Goal: Information Seeking & Learning: Learn about a topic

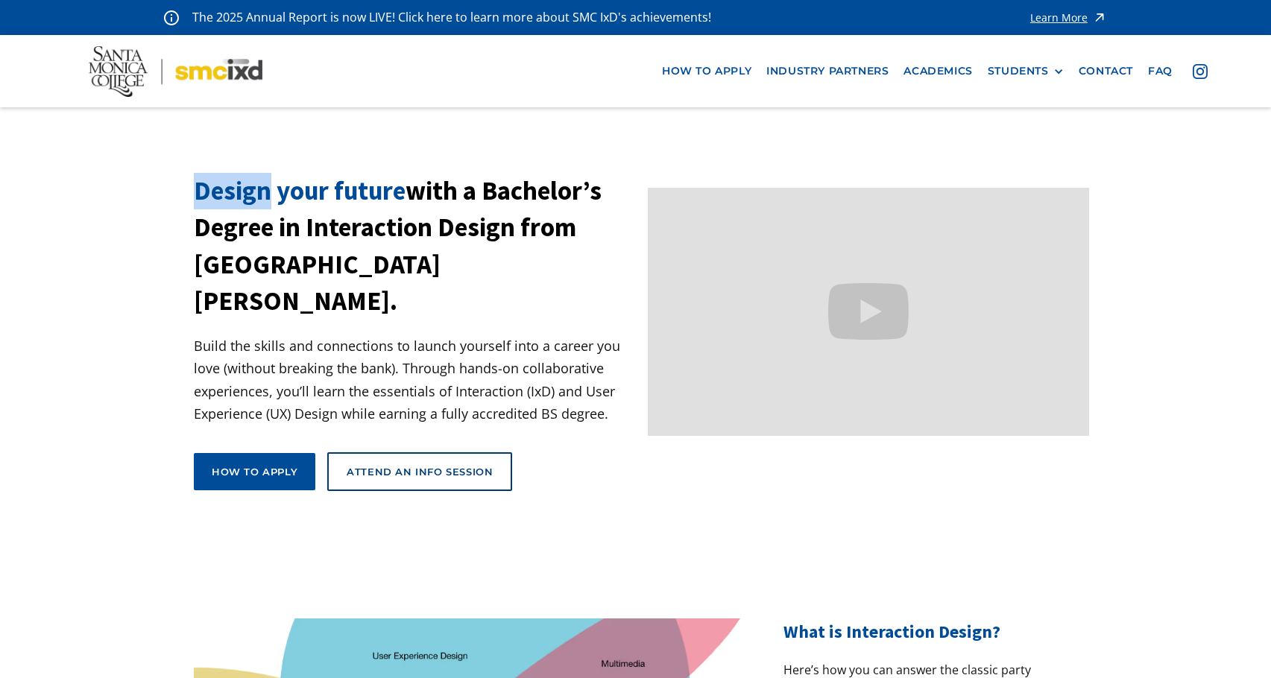
drag, startPoint x: 186, startPoint y: 198, endPoint x: 293, endPoint y: 206, distance: 107.7
click at [293, 206] on section "Design your future with a Bachelor’s Degree in Interaction Design from [GEOGRAP…" at bounding box center [635, 356] width 1271 height 367
drag, startPoint x: 88, startPoint y: 49, endPoint x: 153, endPoint y: 92, distance: 77.5
click at [153, 92] on nav "how to apply industry partners Academics STUDENTS PROspective Students GRAD SHO…" at bounding box center [635, 71] width 1271 height 72
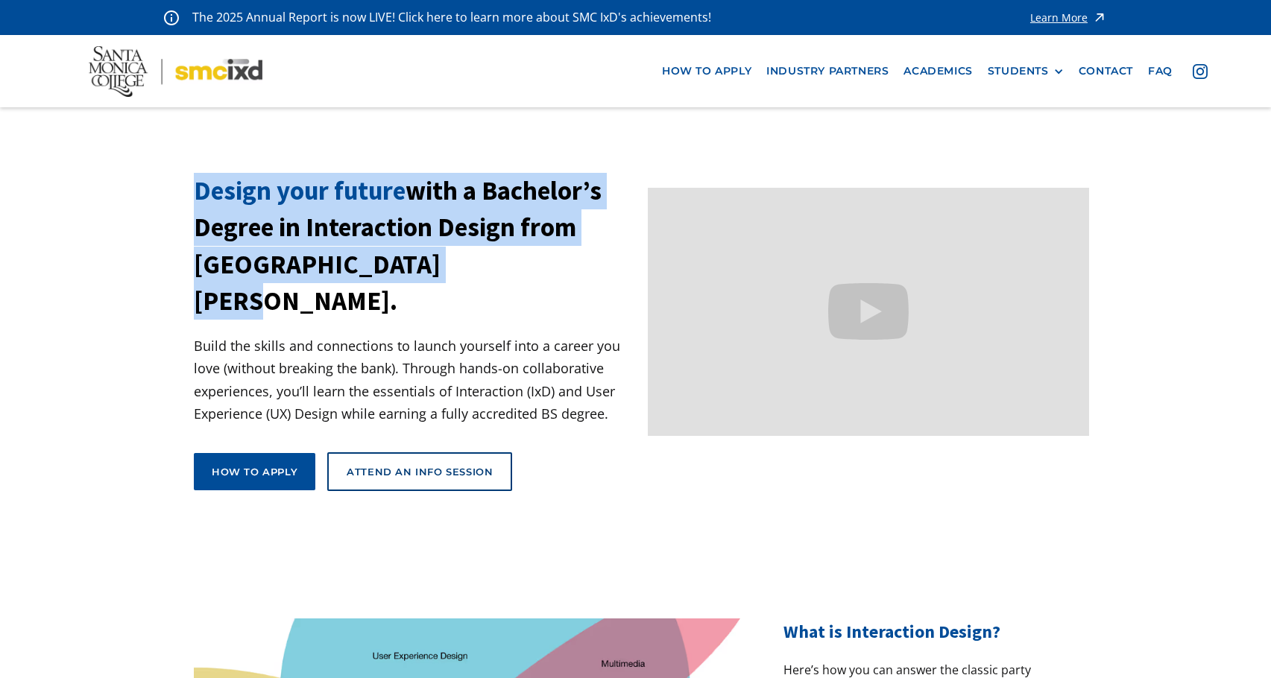
drag, startPoint x: 190, startPoint y: 185, endPoint x: 443, endPoint y: 344, distance: 298.4
click at [443, 344] on section "Design your future with a Bachelor’s Degree in Interaction Design from [GEOGRAP…" at bounding box center [635, 356] width 1271 height 367
click at [467, 312] on h1 "Design your future with a Bachelor’s Degree in Interaction Design from [GEOGRAP…" at bounding box center [415, 246] width 442 height 146
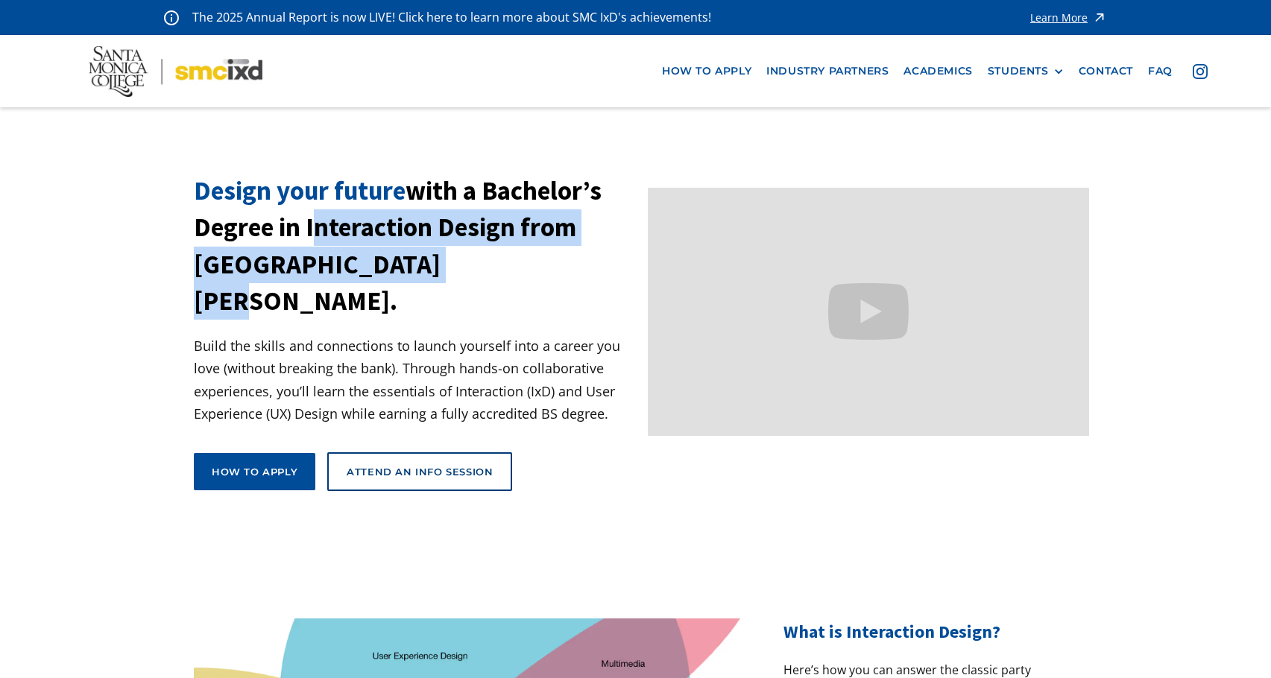
drag, startPoint x: 408, startPoint y: 336, endPoint x: 181, endPoint y: 289, distance: 232.1
click at [181, 289] on section "Design your future with a Bachelor’s Degree in Interaction Design from [GEOGRAP…" at bounding box center [635, 356] width 1271 height 367
copy h1 "Interaction Design from [GEOGRAPHIC_DATA][PERSON_NAME]"
click at [944, 69] on link "Academics" at bounding box center [937, 71] width 83 height 28
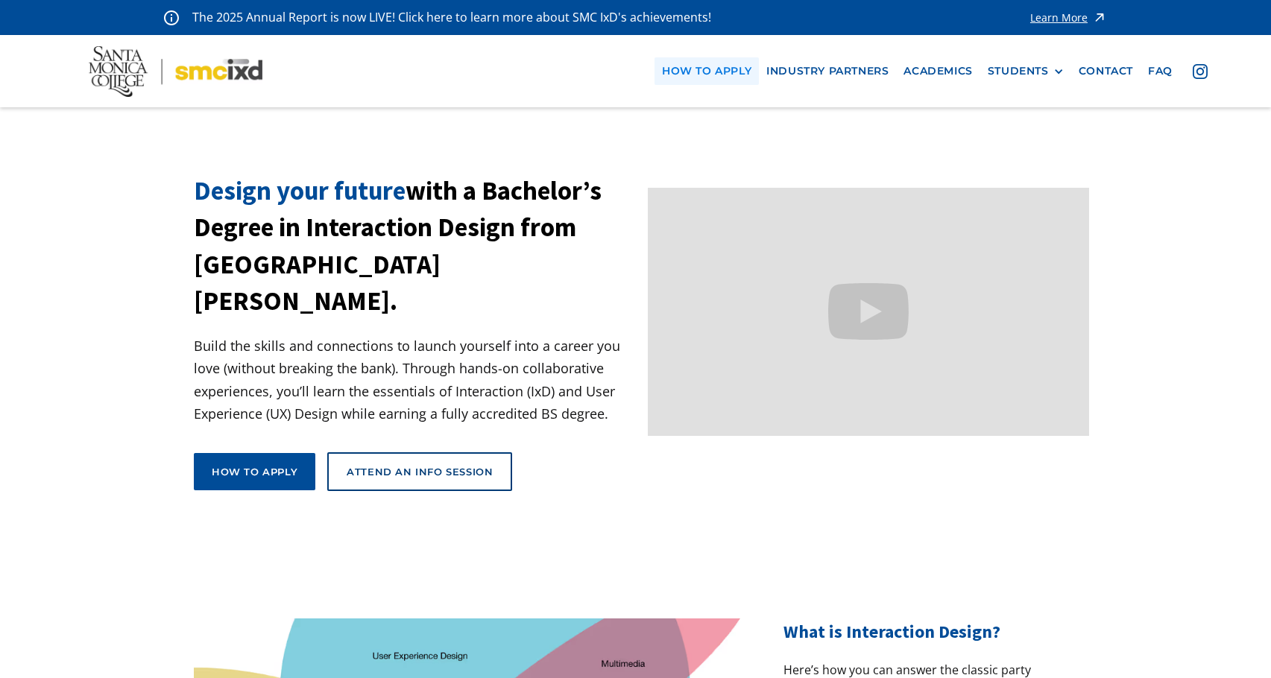
click at [674, 69] on link "how to apply" at bounding box center [706, 71] width 104 height 28
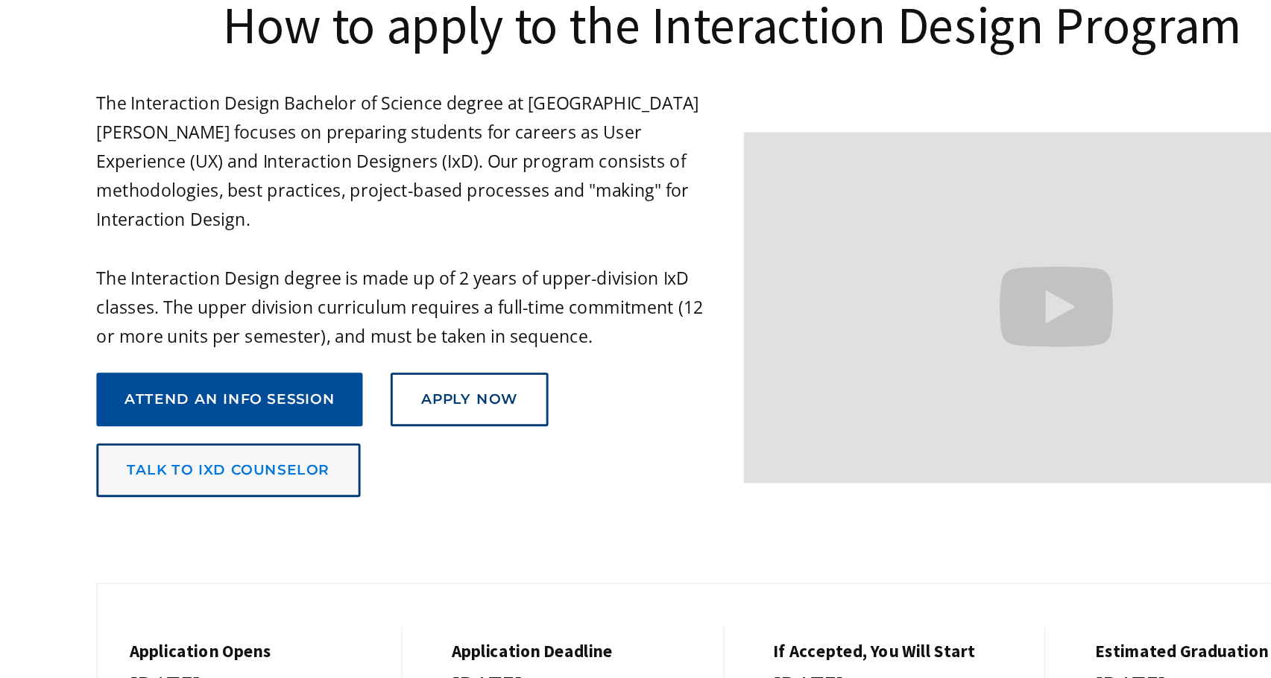
click at [358, 512] on link "talk to ixd counselor" at bounding box center [285, 530] width 183 height 37
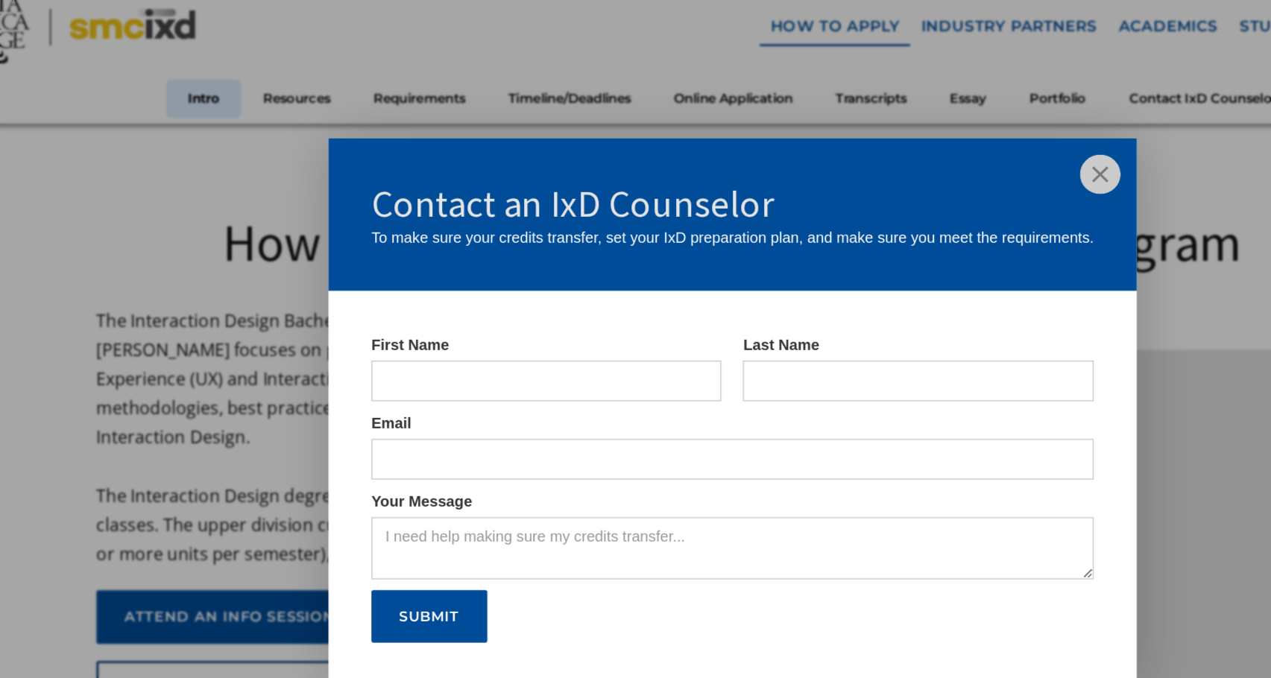
click at [891, 174] on img at bounding box center [891, 174] width 28 height 28
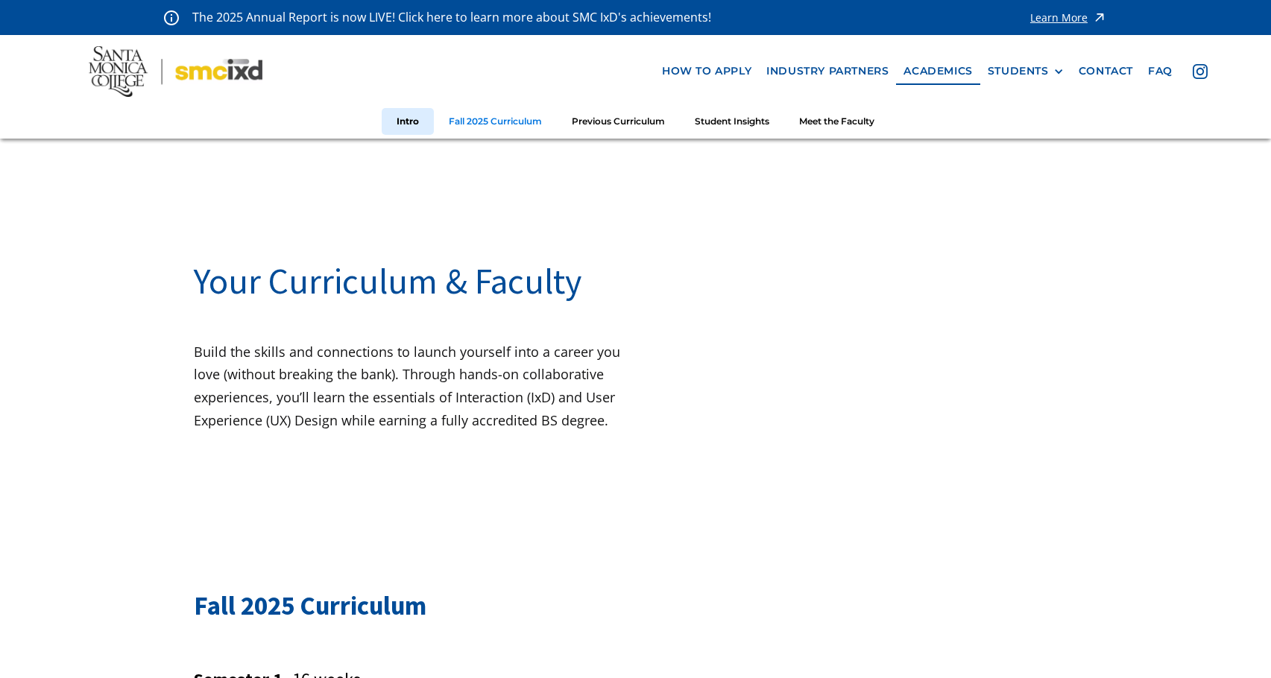
click at [499, 127] on link "Fall 2025 Curriculum" at bounding box center [495, 122] width 123 height 28
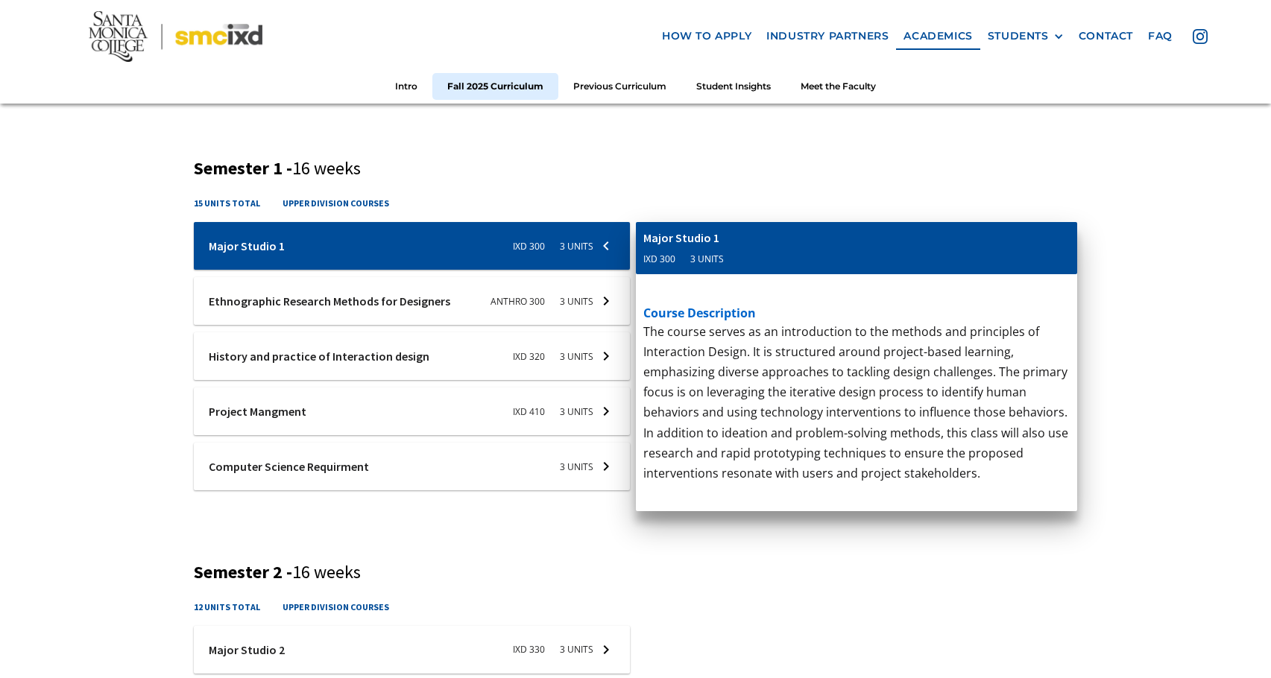
scroll to position [514, 0]
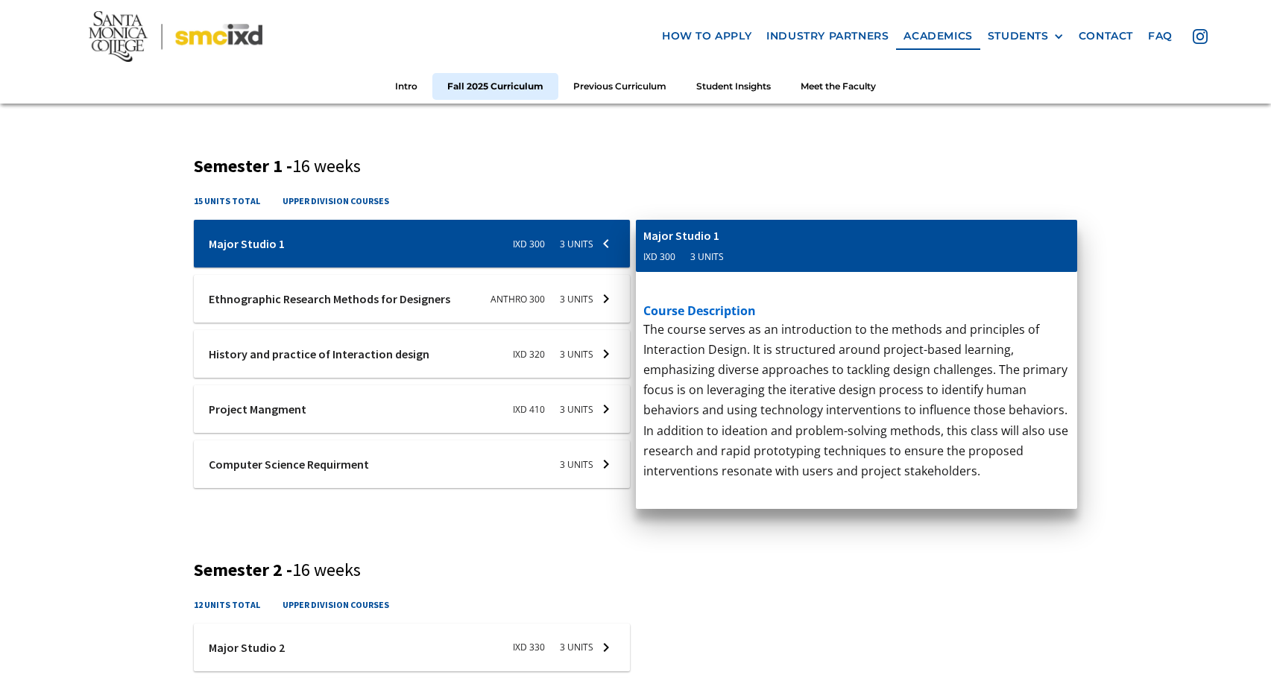
click at [492, 268] on div at bounding box center [412, 244] width 436 height 48
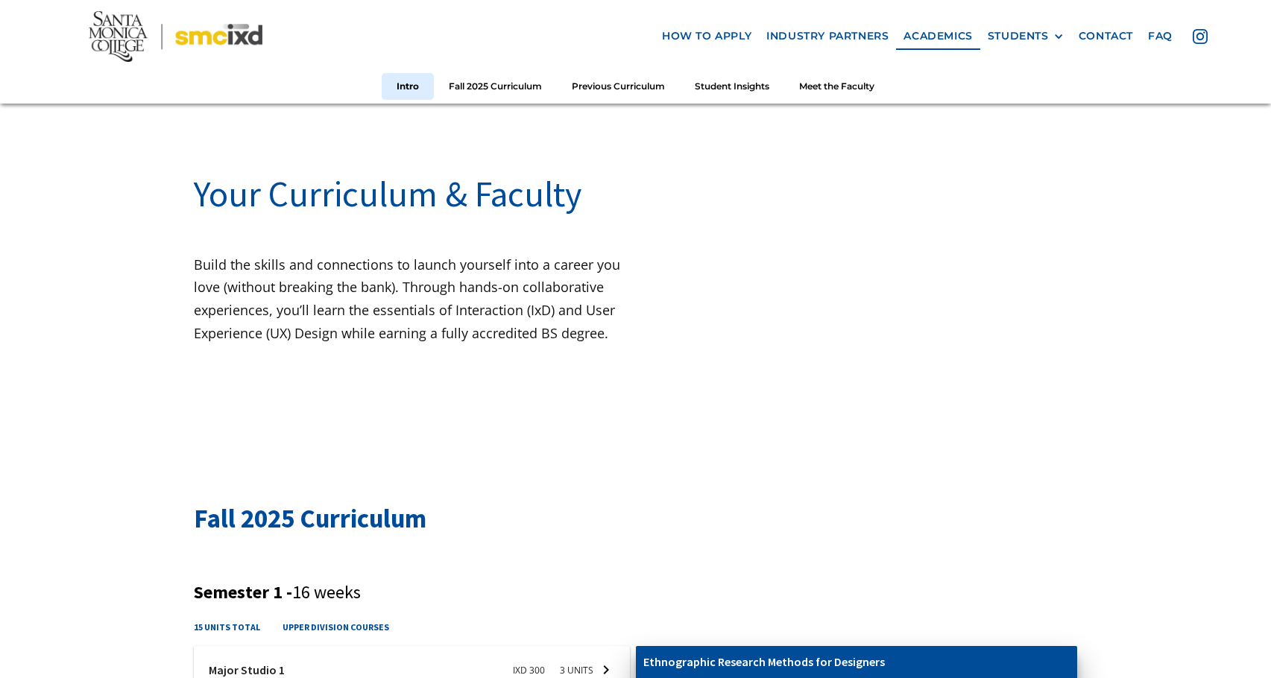
scroll to position [0, 0]
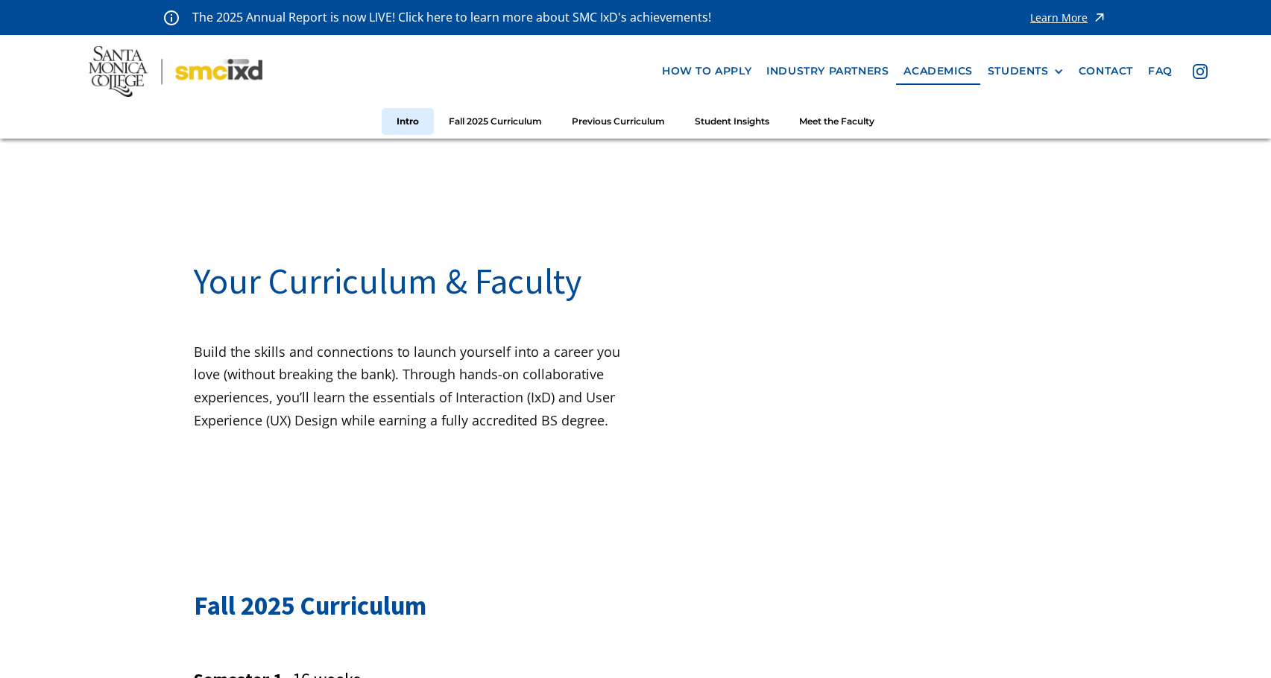
click at [205, 78] on img at bounding box center [176, 71] width 174 height 51
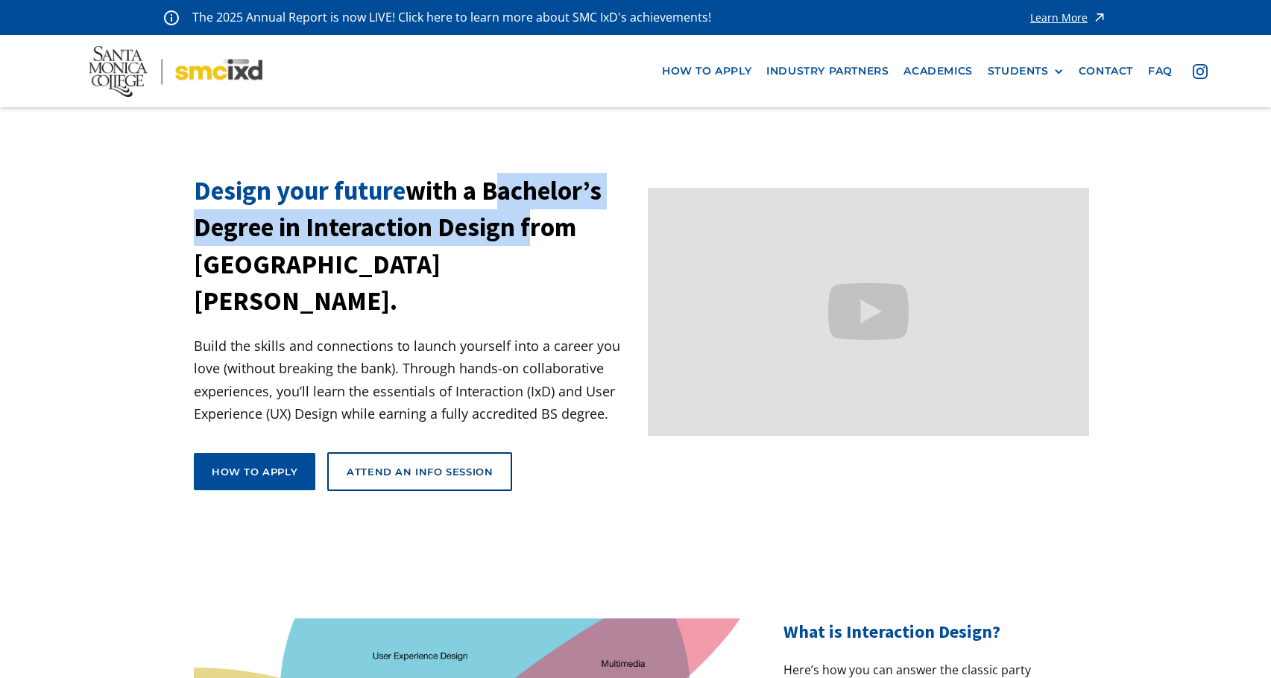
drag, startPoint x: 190, startPoint y: 239, endPoint x: 466, endPoint y: 297, distance: 281.7
click at [466, 297] on section "Design your future with a Bachelor’s Degree in Interaction Design from [GEOGRAP…" at bounding box center [635, 356] width 1271 height 367
copy h1 "Bachelor’s Degree in Interaction Design"
